Goal: Navigation & Orientation: Find specific page/section

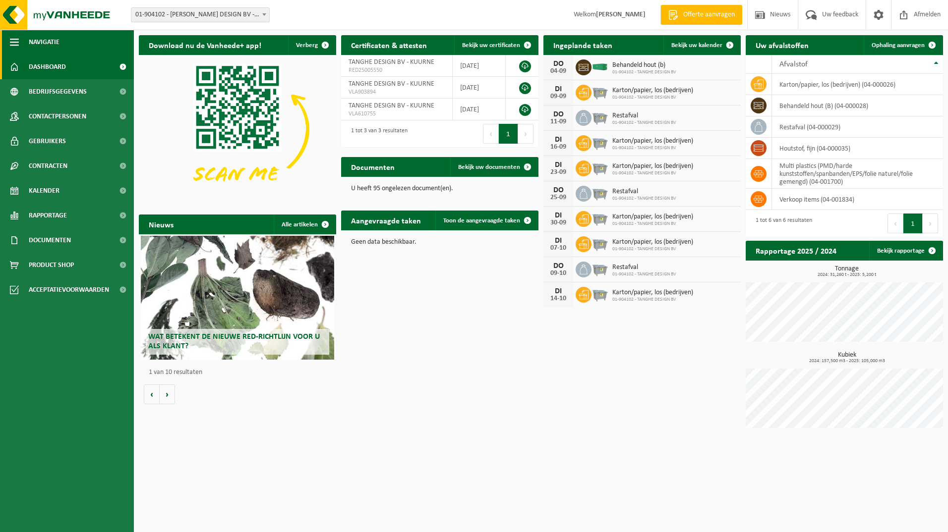
click at [13, 41] on span "button" at bounding box center [14, 42] width 9 height 25
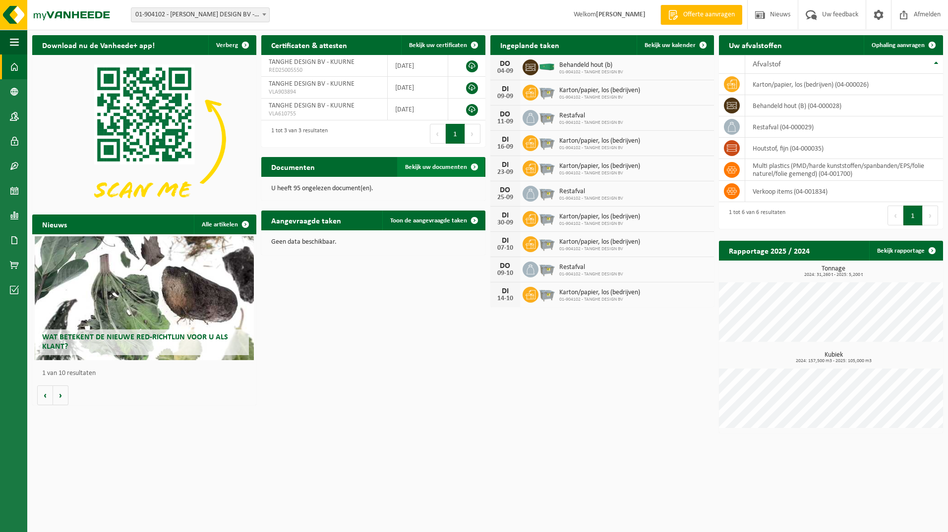
click at [443, 165] on span "Bekijk uw documenten" at bounding box center [436, 167] width 62 height 6
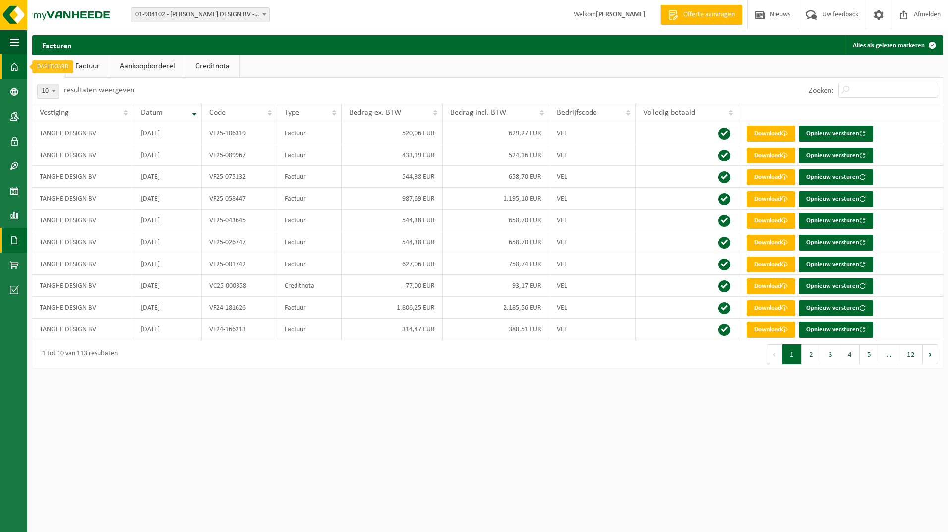
click at [16, 66] on span at bounding box center [14, 67] width 9 height 25
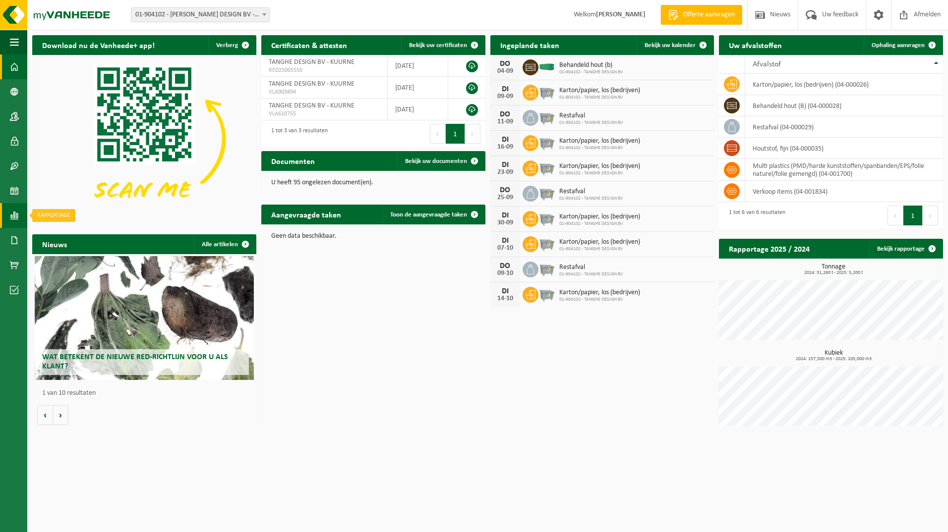
click at [14, 214] on span at bounding box center [14, 215] width 9 height 25
click at [60, 237] on span "In lijstvorm" at bounding box center [74, 236] width 35 height 19
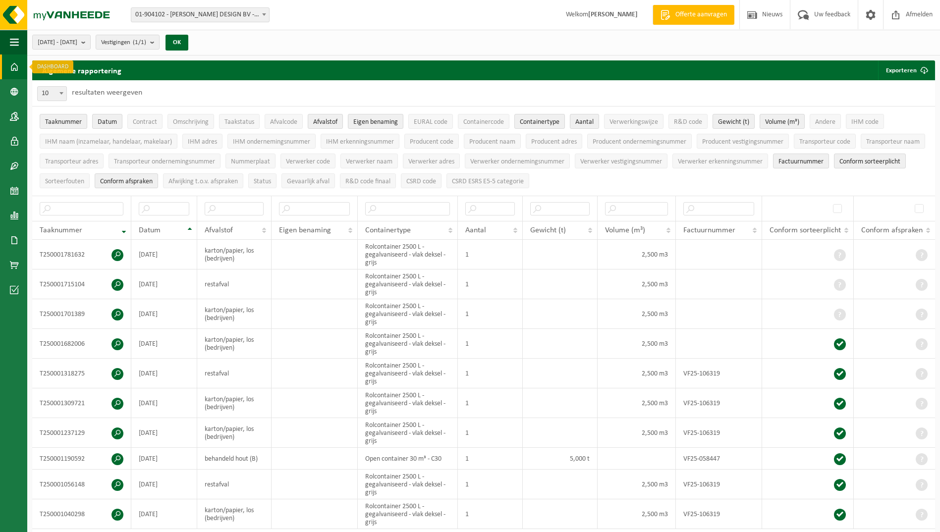
click at [16, 68] on span at bounding box center [14, 67] width 9 height 25
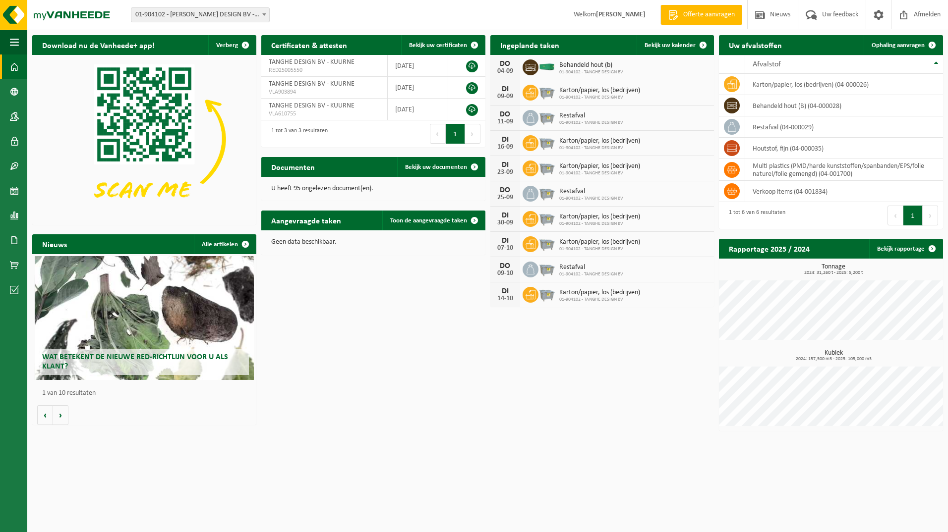
click at [267, 14] on span at bounding box center [264, 14] width 10 height 13
click at [851, 11] on span "Uw feedback" at bounding box center [839, 14] width 41 height 29
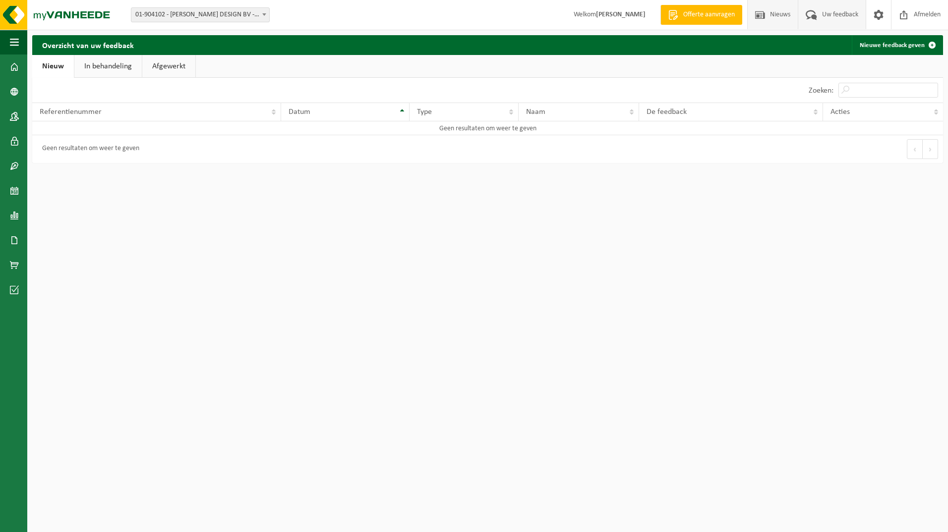
click at [777, 9] on span "Nieuws" at bounding box center [779, 14] width 25 height 29
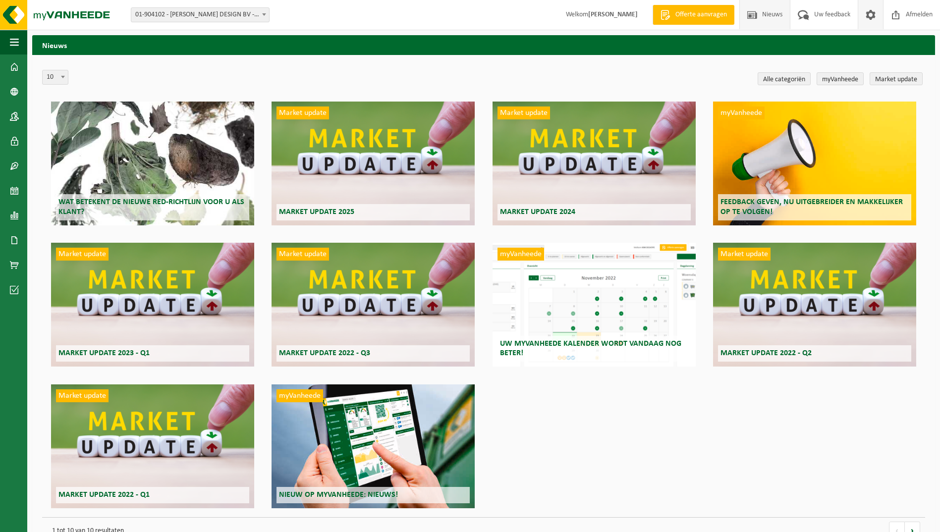
click at [873, 10] on span at bounding box center [870, 14] width 15 height 29
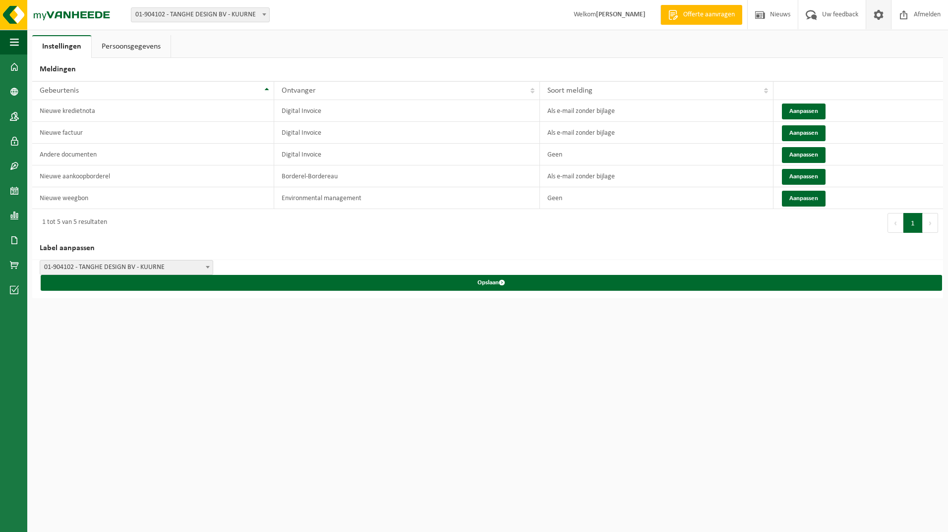
click at [589, 14] on span "Welkom Sophie Cornette" at bounding box center [610, 14] width 92 height 29
click at [14, 66] on span at bounding box center [14, 67] width 9 height 25
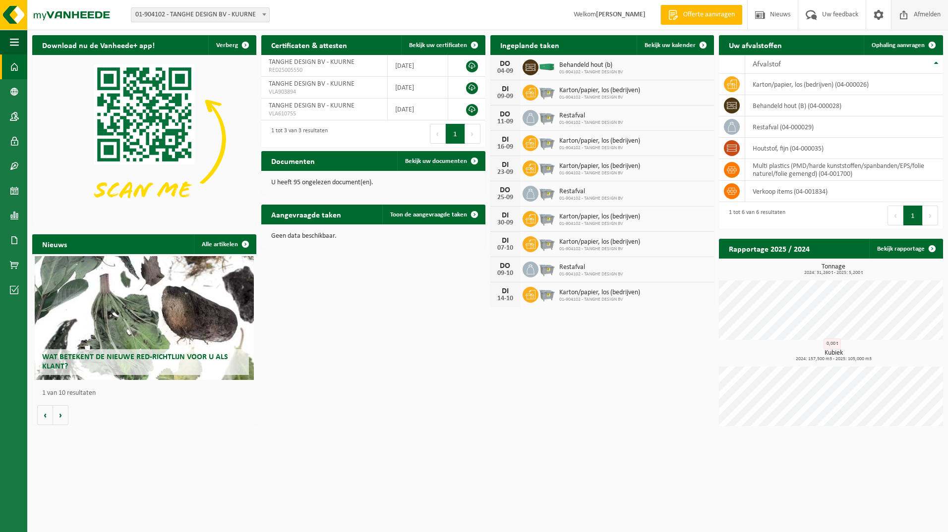
click at [922, 11] on span "Afmelden" at bounding box center [927, 14] width 32 height 29
